Goal: Book appointment/travel/reservation

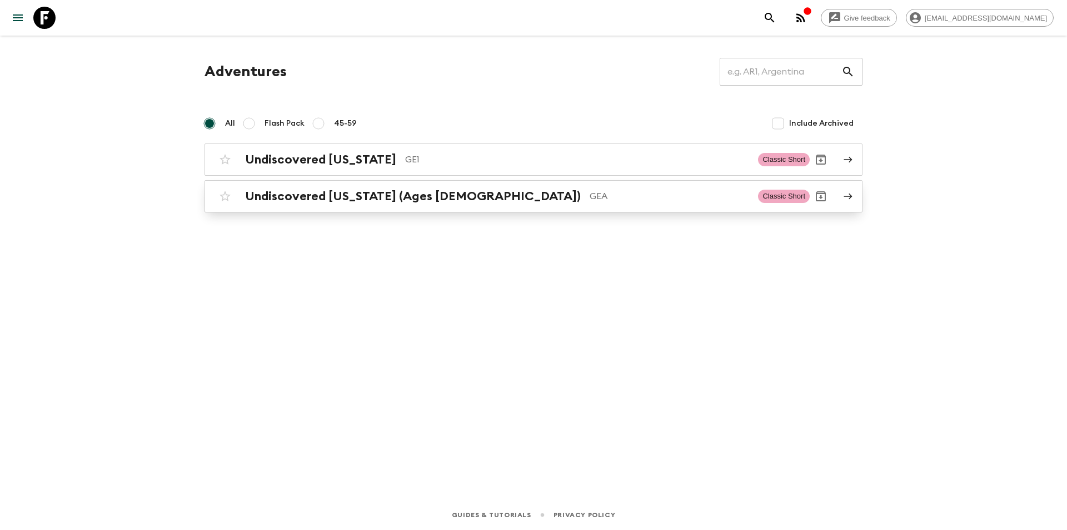
click at [272, 192] on h2 "Undiscovered [US_STATE] (Ages [DEMOGRAPHIC_DATA])" at bounding box center [413, 196] width 336 height 14
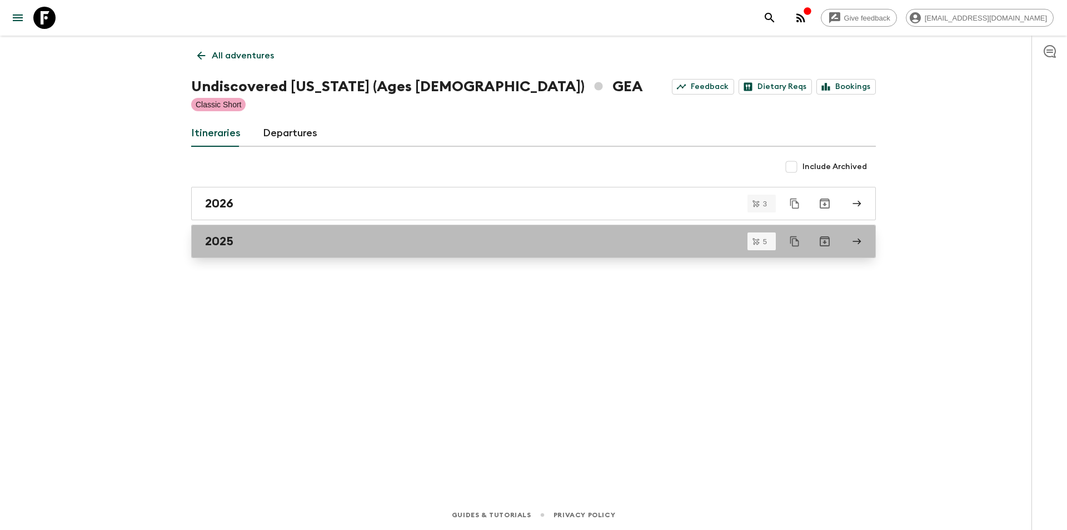
click at [235, 235] on div "2025" at bounding box center [523, 241] width 636 height 14
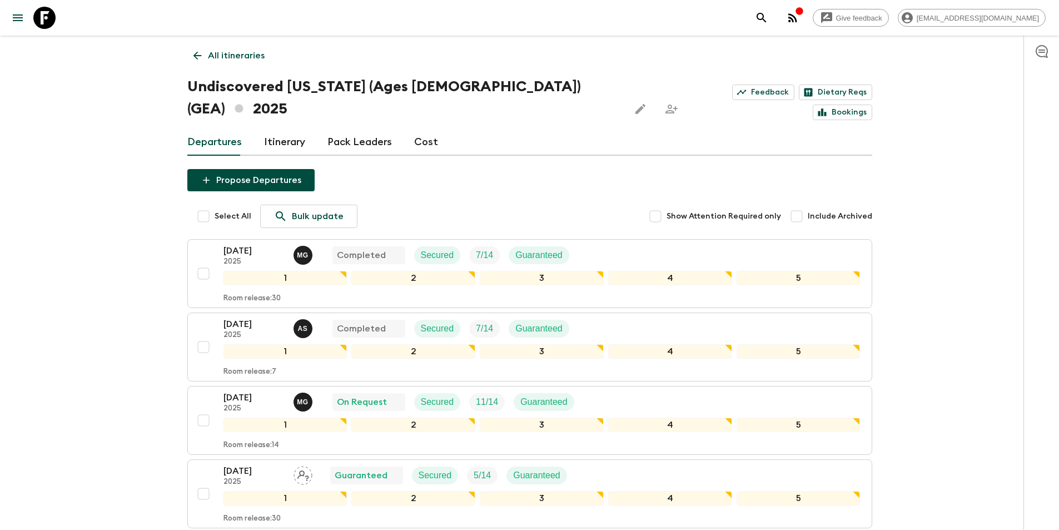
click at [211, 61] on p "All itineraries" at bounding box center [236, 55] width 57 height 13
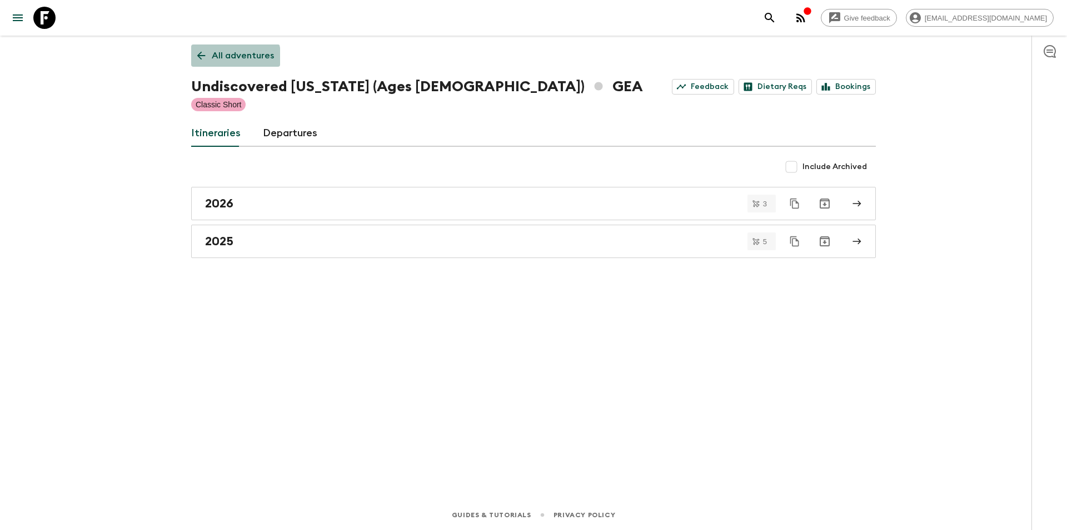
click at [211, 61] on link "All adventures" at bounding box center [235, 55] width 89 height 22
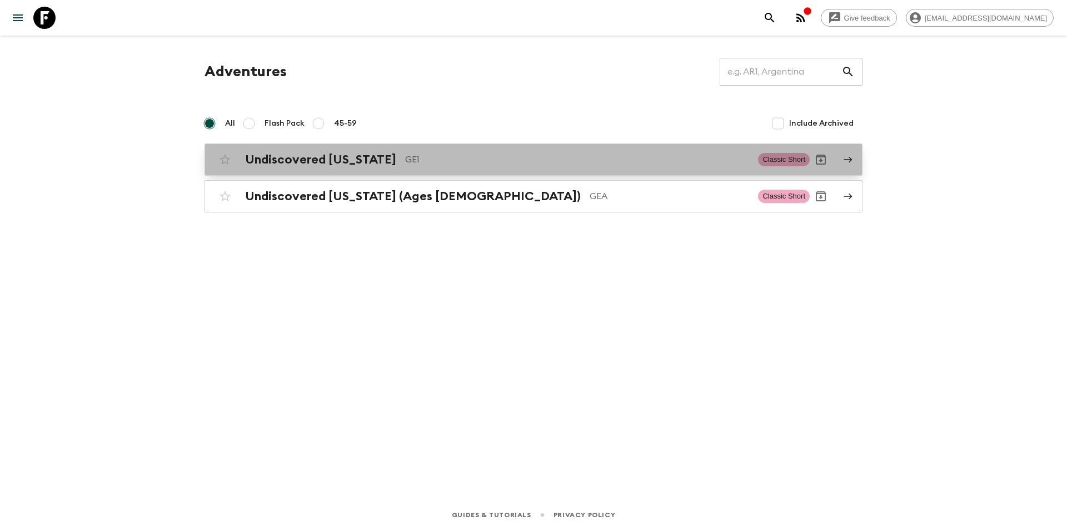
click at [304, 157] on h2 "Undiscovered [US_STATE]" at bounding box center [320, 159] width 151 height 14
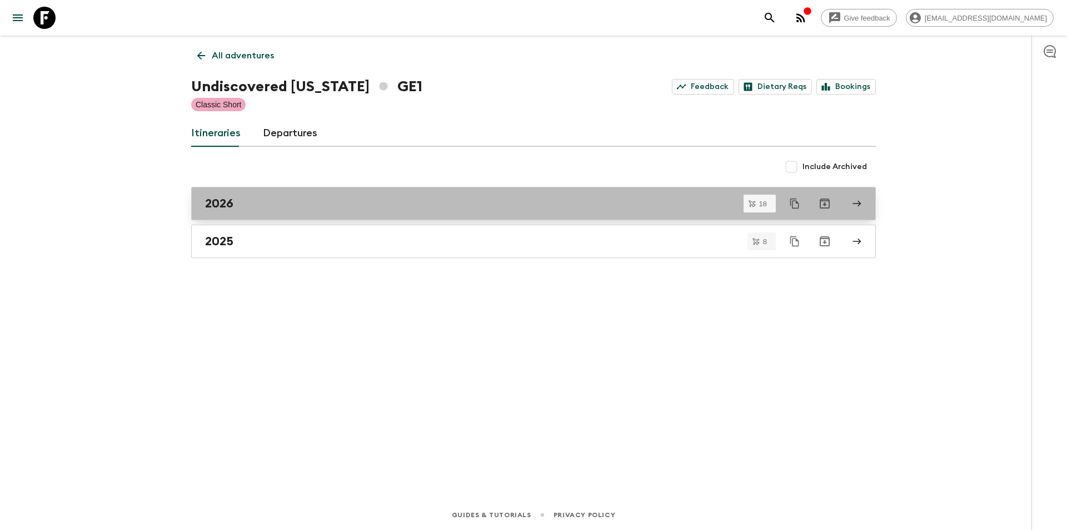
click at [244, 208] on div "2026" at bounding box center [523, 203] width 636 height 14
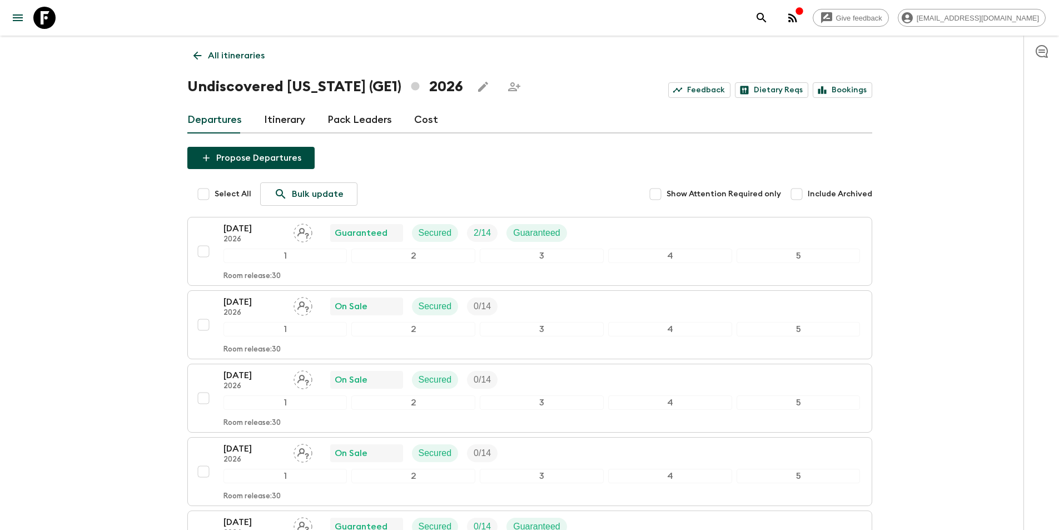
click at [208, 54] on p "All itineraries" at bounding box center [236, 55] width 57 height 13
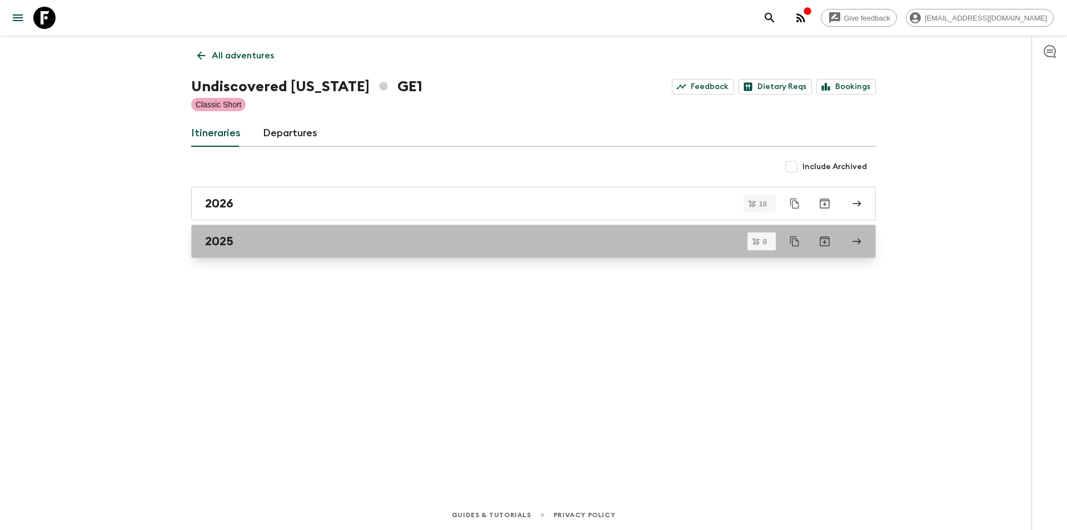
click at [215, 240] on h2 "2025" at bounding box center [219, 241] width 28 height 14
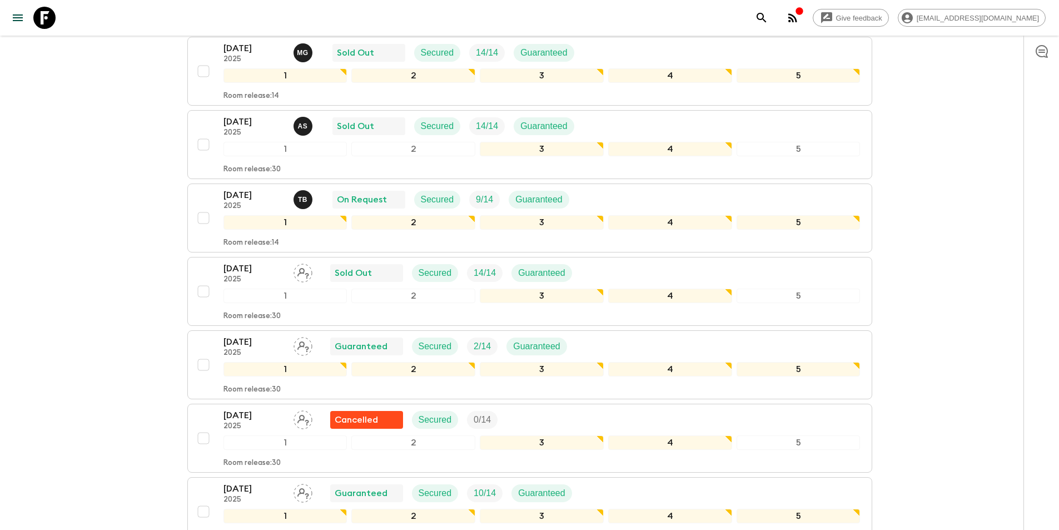
scroll to position [167, 0]
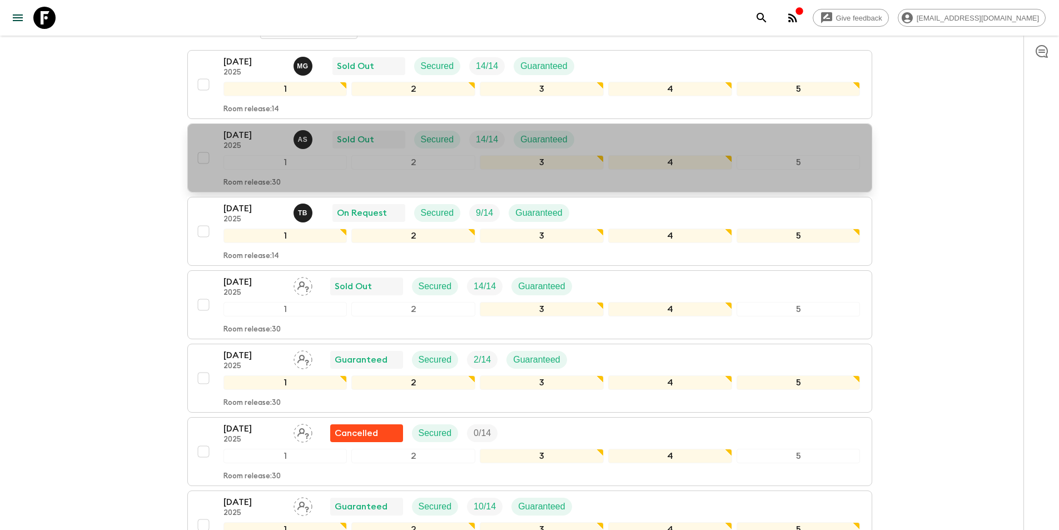
click at [242, 132] on p "[DATE]" at bounding box center [253, 134] width 61 height 13
